Goal: Transaction & Acquisition: Purchase product/service

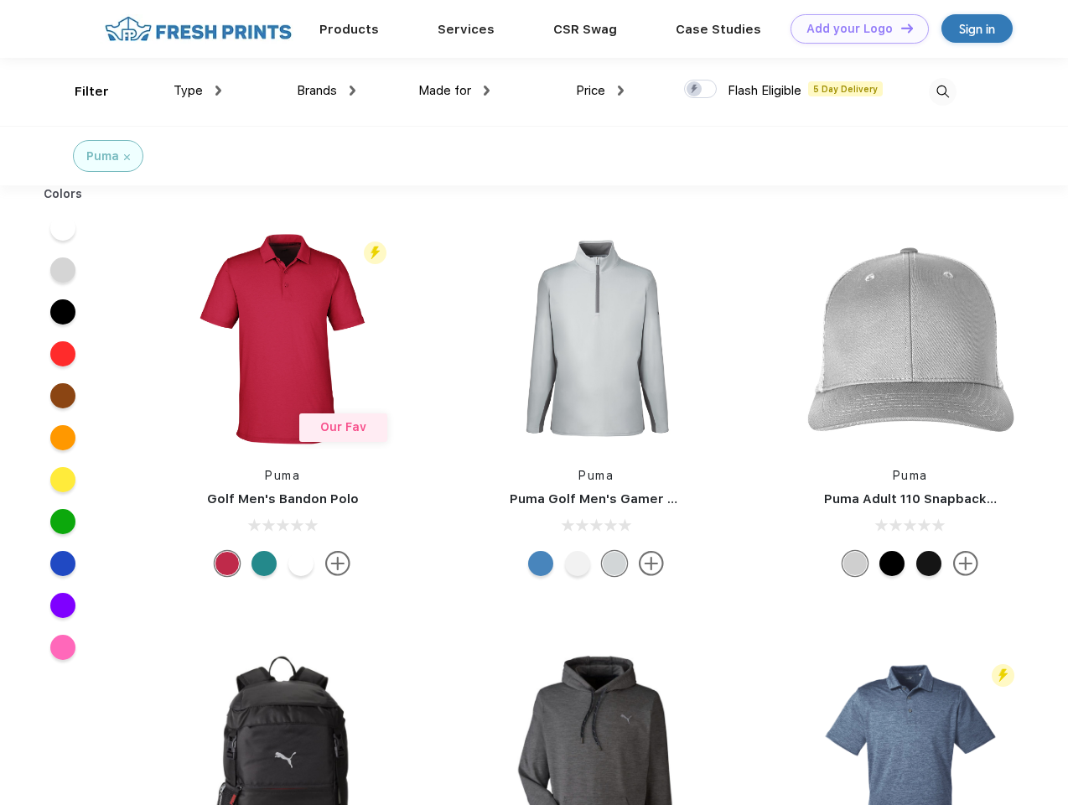
scroll to position [1, 0]
click at [853, 28] on link "Add your Logo Design Tool" at bounding box center [859, 28] width 138 height 29
click at [0, 0] on div "Design Tool" at bounding box center [0, 0] width 0 height 0
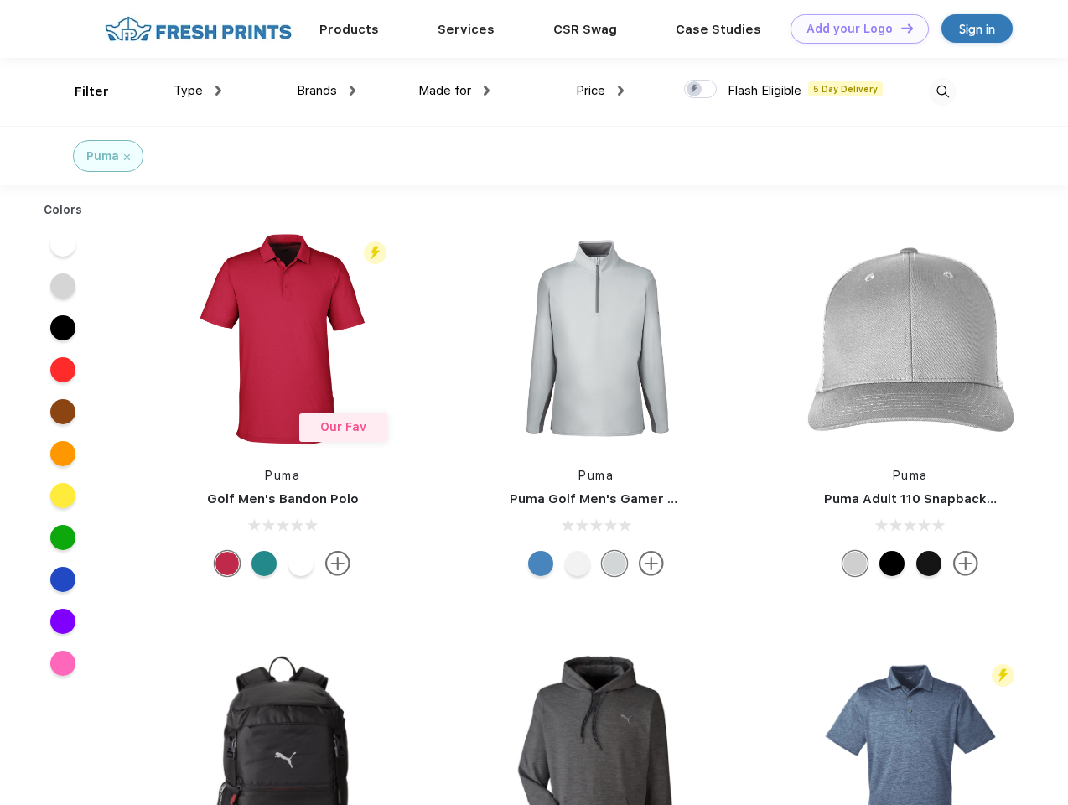
click at [899, 28] on link "Add your Logo Design Tool" at bounding box center [859, 28] width 138 height 29
click at [80, 91] on div "Filter" at bounding box center [92, 91] width 34 height 19
click at [198, 91] on span "Type" at bounding box center [187, 90] width 29 height 15
click at [326, 91] on span "Brands" at bounding box center [317, 90] width 40 height 15
click at [454, 91] on span "Made for" at bounding box center [444, 90] width 53 height 15
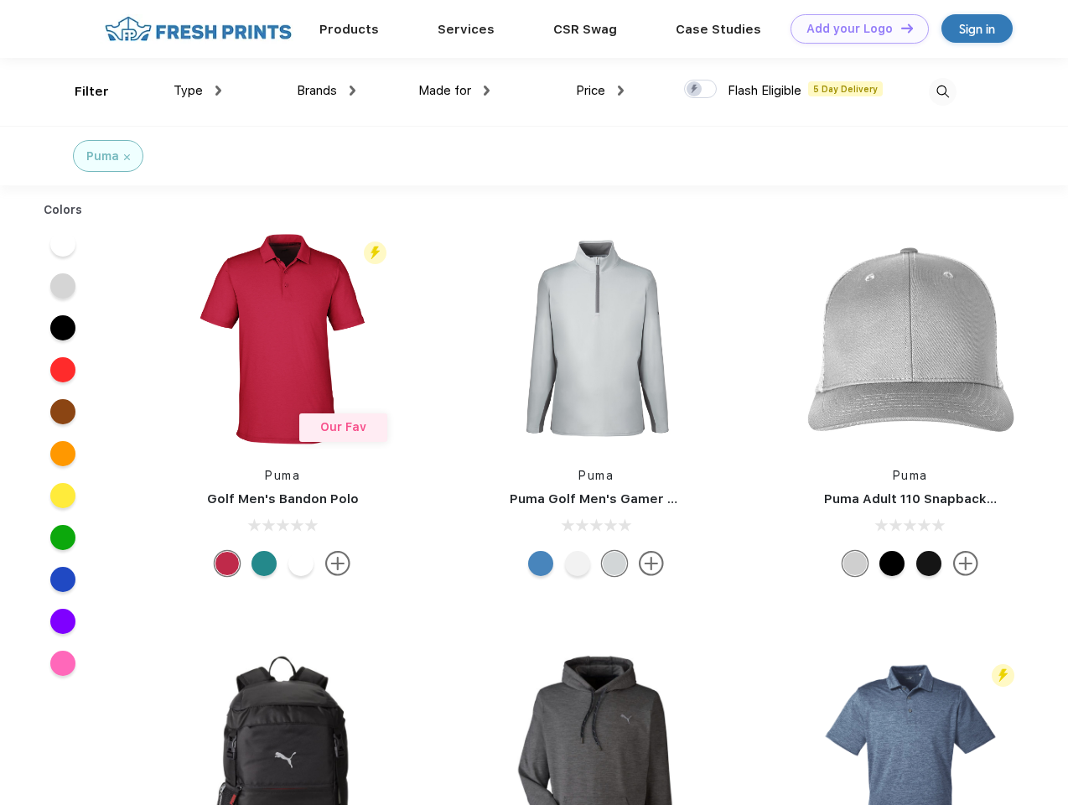
click at [600, 91] on span "Price" at bounding box center [590, 90] width 29 height 15
click at [701, 90] on div at bounding box center [700, 89] width 33 height 18
click at [695, 90] on input "checkbox" at bounding box center [689, 84] width 11 height 11
click at [942, 91] on img at bounding box center [943, 92] width 28 height 28
